Goal: Navigation & Orientation: Find specific page/section

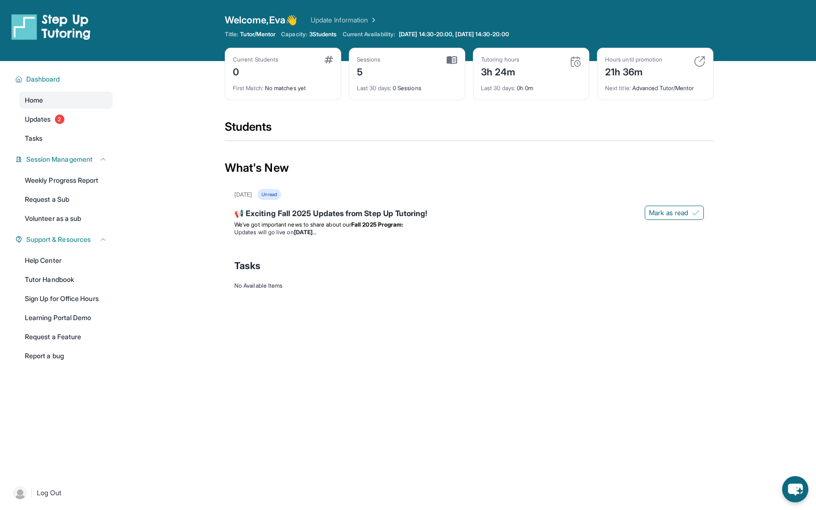
click at [384, 81] on div "Last 30 days : 0 Sessions" at bounding box center [407, 85] width 100 height 13
click at [334, 35] on span "3 Students" at bounding box center [323, 35] width 28 height 8
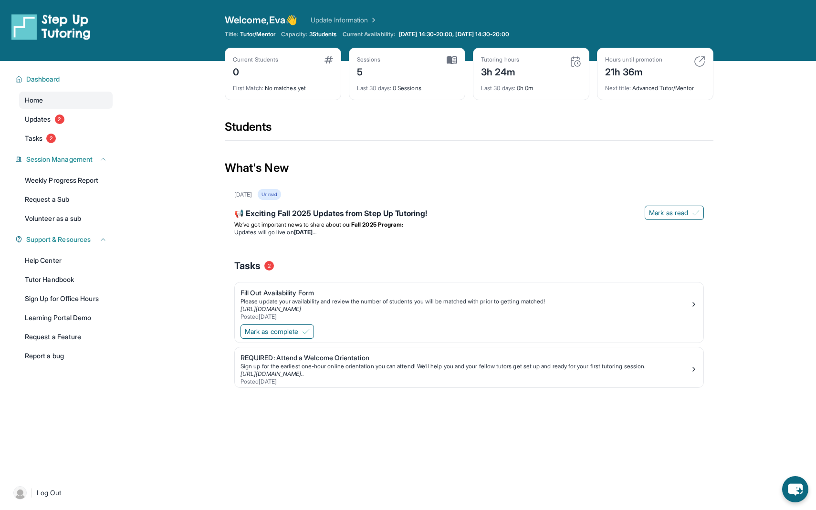
click at [279, 91] on div "First Match : No matches yet" at bounding box center [283, 85] width 100 height 13
click at [99, 126] on link "Updates 2" at bounding box center [66, 119] width 94 height 17
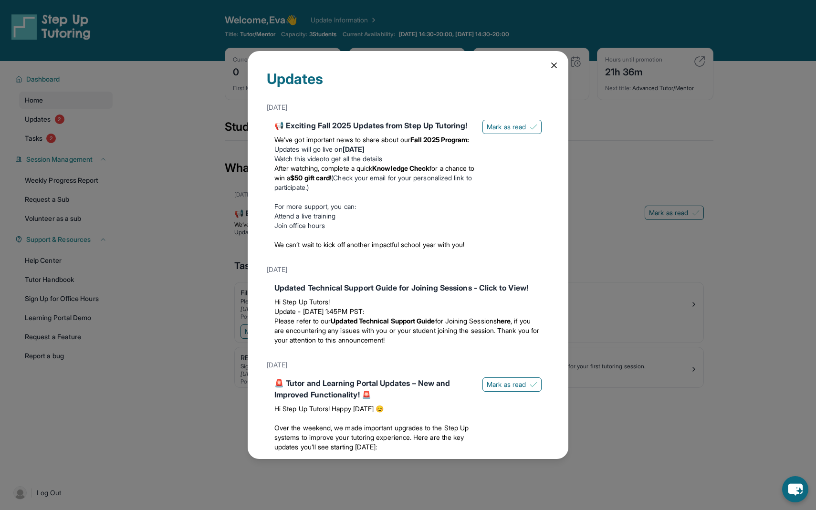
click at [91, 136] on div "Updates [DATE] 📢 Exciting Fall 2025 Updates from Step Up Tutoring! We’ve got im…" at bounding box center [408, 255] width 816 height 510
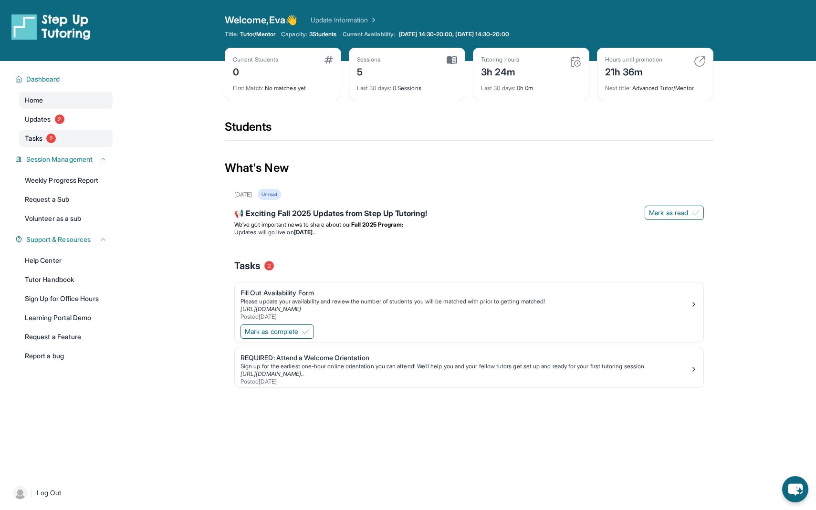
click at [87, 138] on link "Tasks 2" at bounding box center [66, 138] width 94 height 17
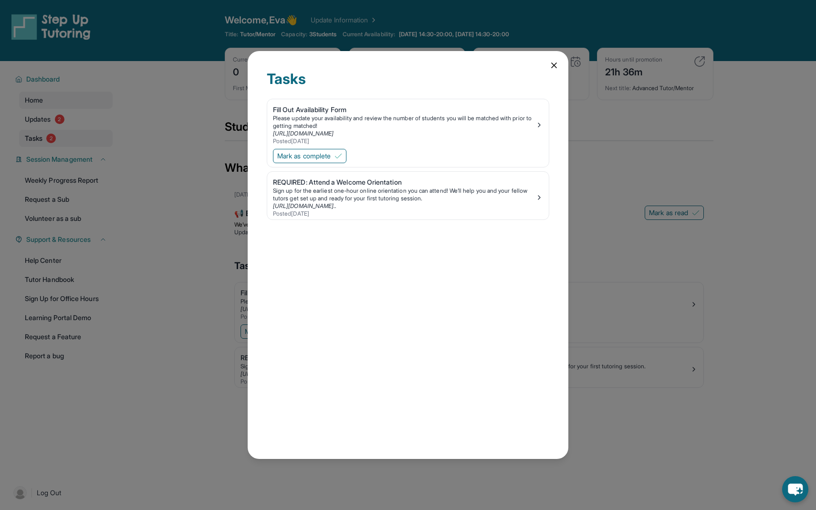
click at [87, 138] on div "Tasks Fill Out Availability Form Please update your availability and review the…" at bounding box center [408, 255] width 816 height 510
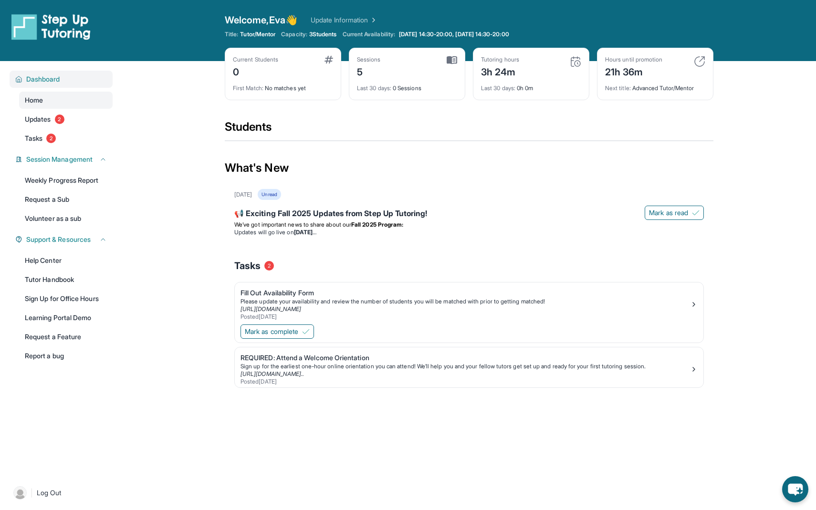
click at [85, 87] on div "Dashboard" at bounding box center [61, 79] width 103 height 17
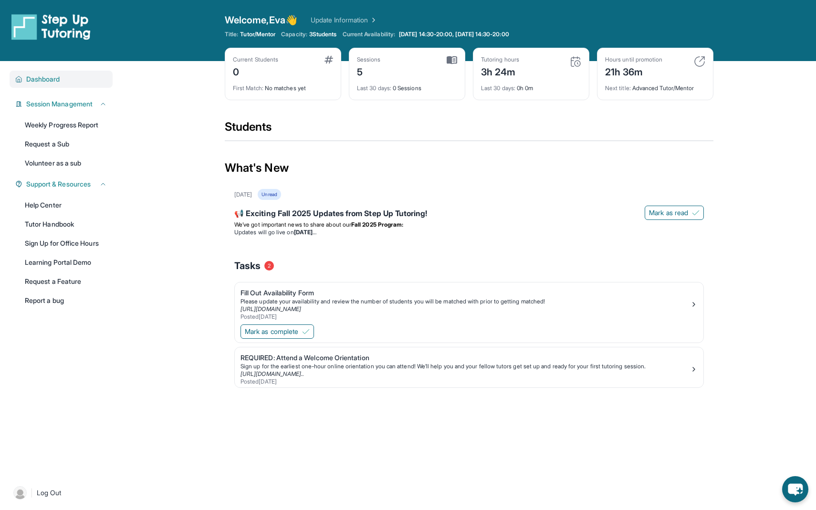
click at [85, 85] on div "Dashboard" at bounding box center [61, 79] width 103 height 17
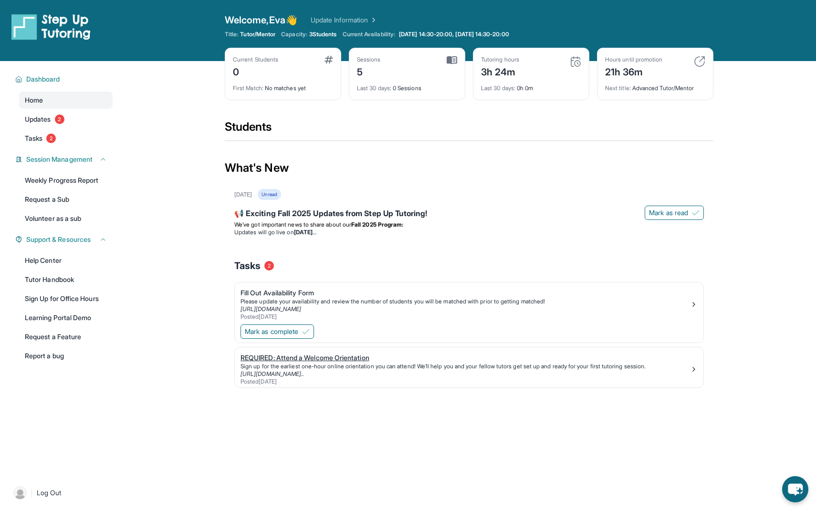
click at [271, 352] on link "REQUIRED: Attend a Welcome Orientation Sign up for the earliest one-hour online…" at bounding box center [469, 368] width 469 height 40
click at [365, 20] on link "Update Information" at bounding box center [344, 20] width 67 height 10
click at [362, 24] on link "Update Information" at bounding box center [344, 20] width 67 height 10
drag, startPoint x: 242, startPoint y: 78, endPoint x: 231, endPoint y: 63, distance: 19.1
click at [231, 63] on div "Current Students 0 First Match : No matches yet" at bounding box center [283, 74] width 116 height 53
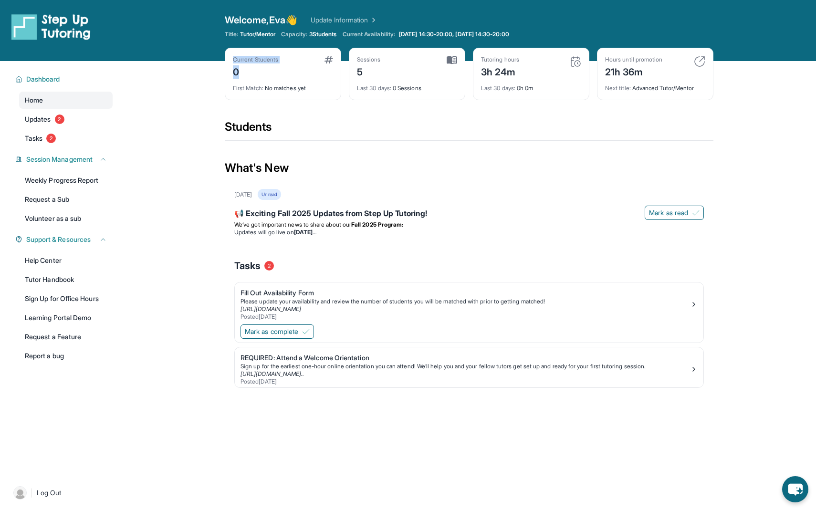
click at [231, 63] on div "Current Students 0 First Match : No matches yet" at bounding box center [283, 74] width 116 height 53
drag, startPoint x: 231, startPoint y: 63, endPoint x: 305, endPoint y: 92, distance: 79.1
click at [305, 92] on div "Current Students 0 First Match : No matches yet" at bounding box center [283, 74] width 116 height 53
drag, startPoint x: 305, startPoint y: 92, endPoint x: 239, endPoint y: 62, distance: 72.2
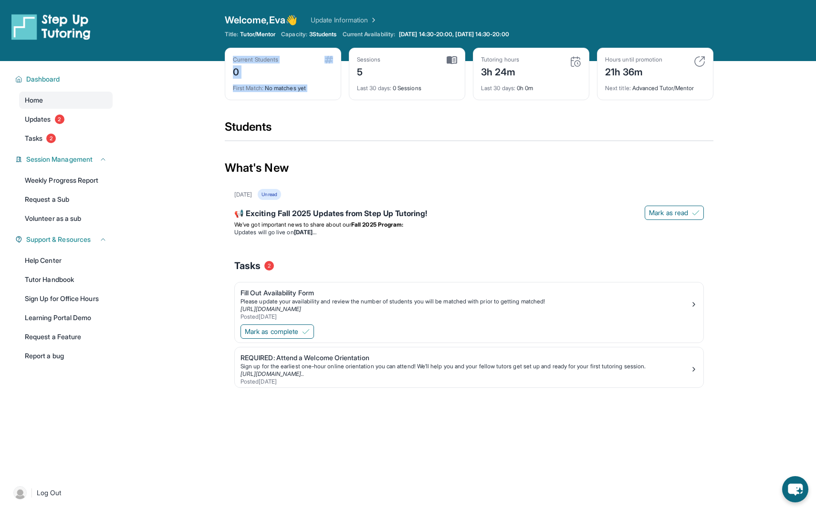
click at [239, 62] on div "Current Students 0 First Match : No matches yet" at bounding box center [283, 74] width 116 height 53
click at [239, 62] on div "Current Students" at bounding box center [255, 60] width 45 height 8
drag, startPoint x: 239, startPoint y: 62, endPoint x: 294, endPoint y: 88, distance: 60.6
click at [294, 88] on div "Current Students 0 First Match : No matches yet" at bounding box center [283, 74] width 116 height 53
click at [294, 88] on div "First Match : No matches yet" at bounding box center [283, 85] width 100 height 13
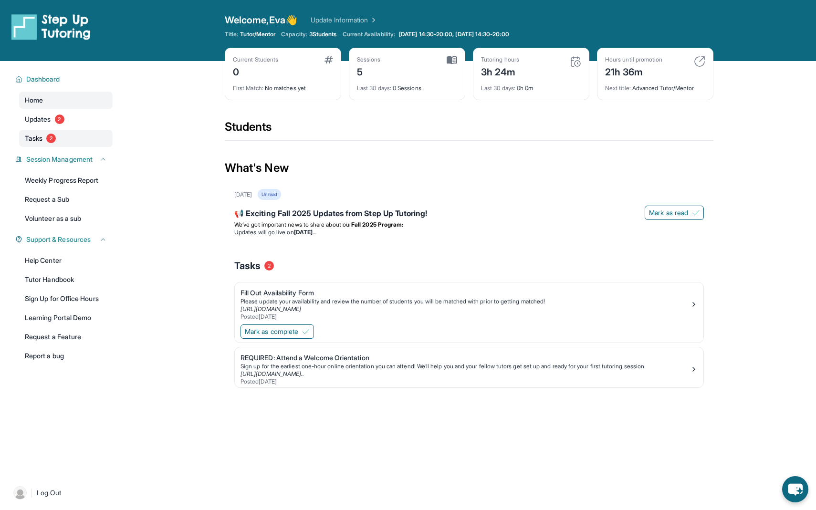
click at [79, 130] on link "Tasks 2" at bounding box center [66, 138] width 94 height 17
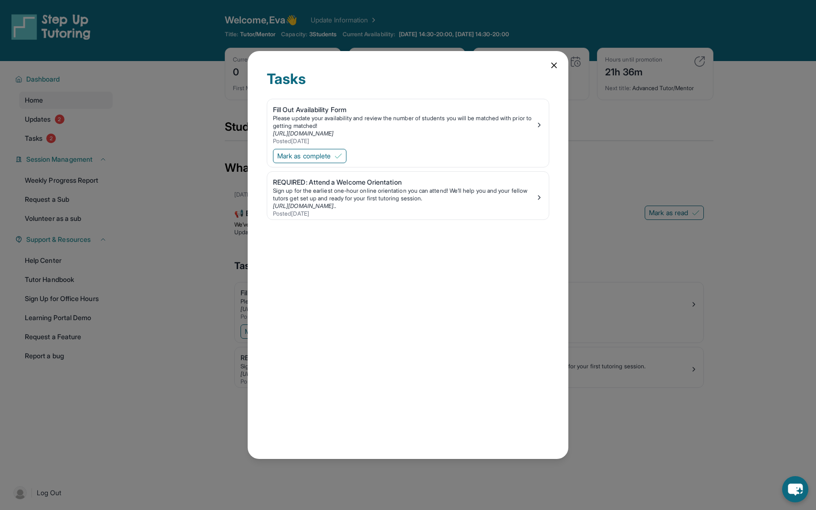
click at [79, 126] on div "Tasks Fill Out Availability Form Please update your availability and review the…" at bounding box center [408, 255] width 816 height 510
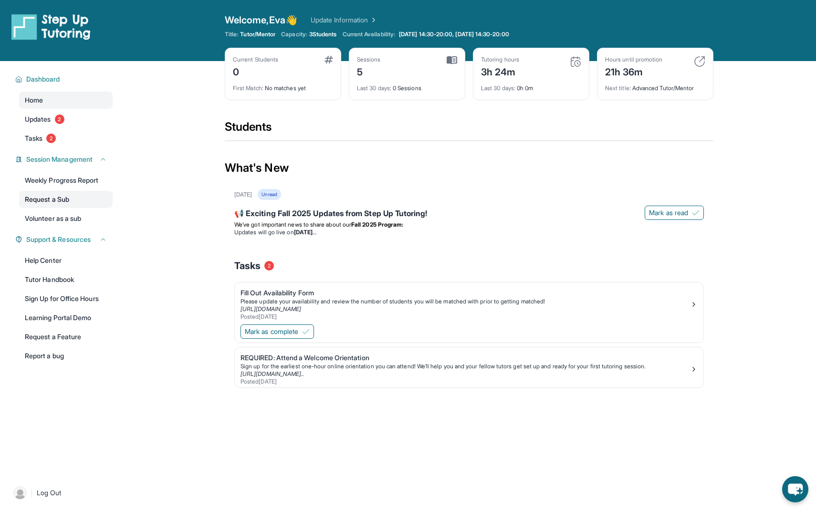
click at [74, 207] on link "Request a Sub" at bounding box center [66, 199] width 94 height 17
click at [59, 219] on link "Volunteer as a sub" at bounding box center [66, 218] width 94 height 17
click at [74, 277] on link "Tutor Handbook" at bounding box center [66, 279] width 94 height 17
click at [60, 188] on link "Weekly Progress Report" at bounding box center [66, 180] width 94 height 17
click at [65, 220] on link "Volunteer as a sub" at bounding box center [66, 218] width 94 height 17
